Goal: Task Accomplishment & Management: Use online tool/utility

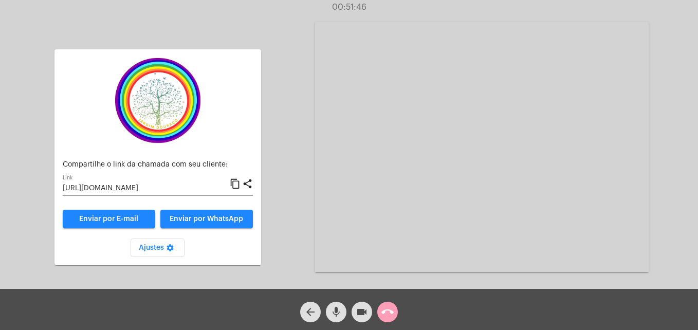
click at [386, 317] on mat-icon "call_end" at bounding box center [388, 312] width 12 height 12
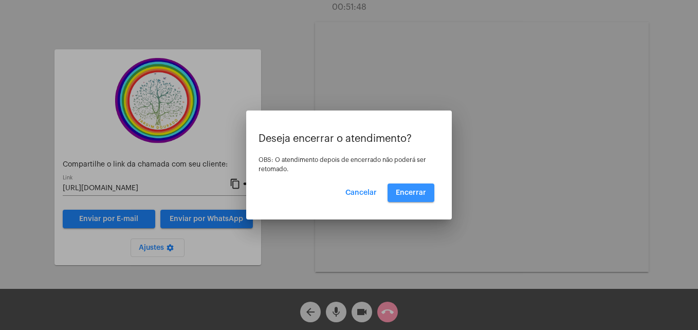
click at [412, 189] on button "Encerrar" at bounding box center [411, 193] width 47 height 19
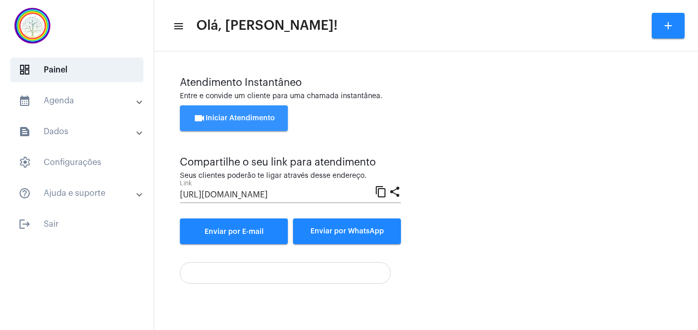
click at [266, 121] on span "videocam Iniciar Atendimento" at bounding box center [234, 118] width 82 height 7
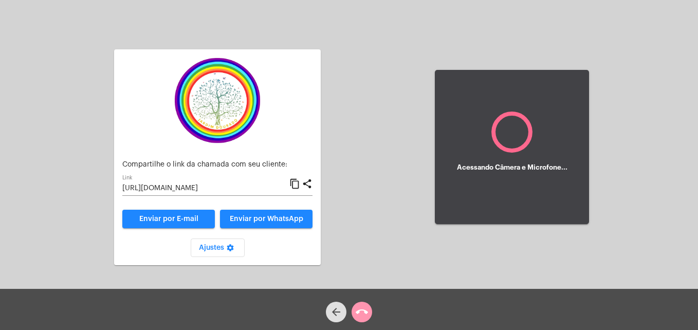
click at [254, 118] on div "Aguardando cliente acessar a chamada Ajustes settings Compartilhe o link da cha…" at bounding box center [217, 147] width 217 height 286
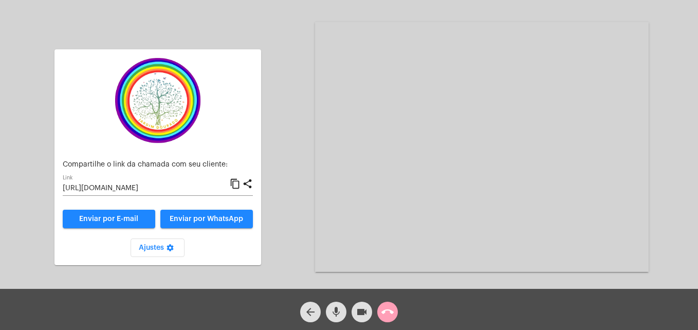
click at [387, 313] on mat-icon "call_end" at bounding box center [388, 312] width 12 height 12
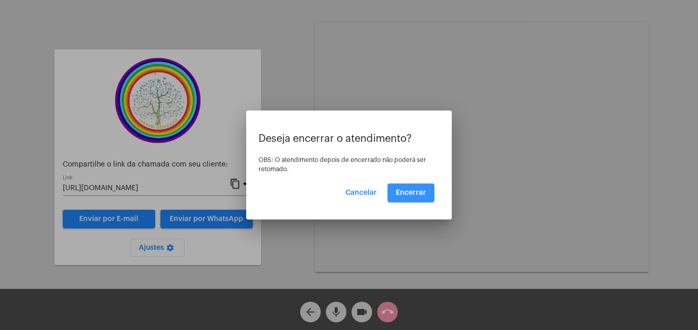
click at [407, 194] on span "Encerrar" at bounding box center [411, 192] width 30 height 7
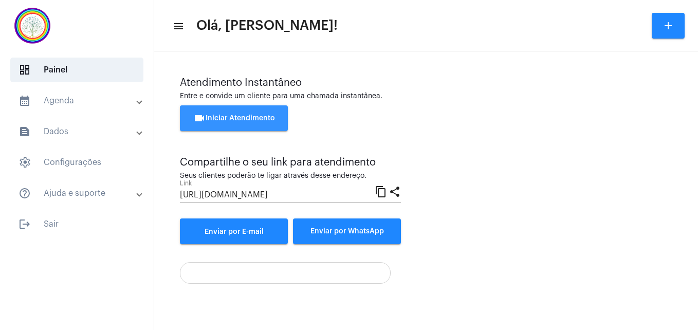
click at [242, 113] on button "videocam Iniciar Atendimento" at bounding box center [234, 118] width 108 height 26
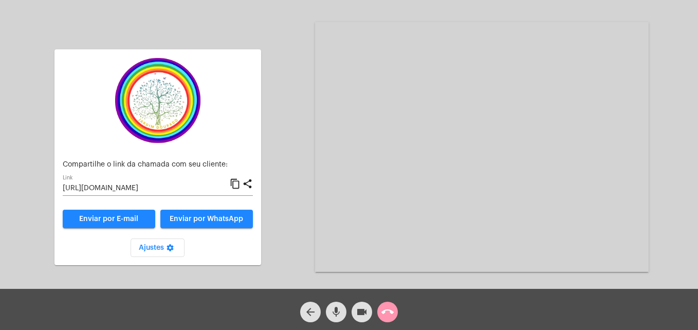
click at [236, 184] on mat-icon "content_copy" at bounding box center [235, 184] width 11 height 12
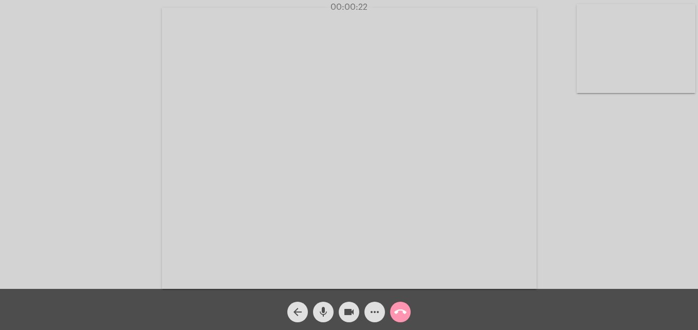
click at [596, 84] on video at bounding box center [636, 48] width 119 height 89
click at [282, 272] on video at bounding box center [442, 147] width 375 height 281
